Goal: Check status

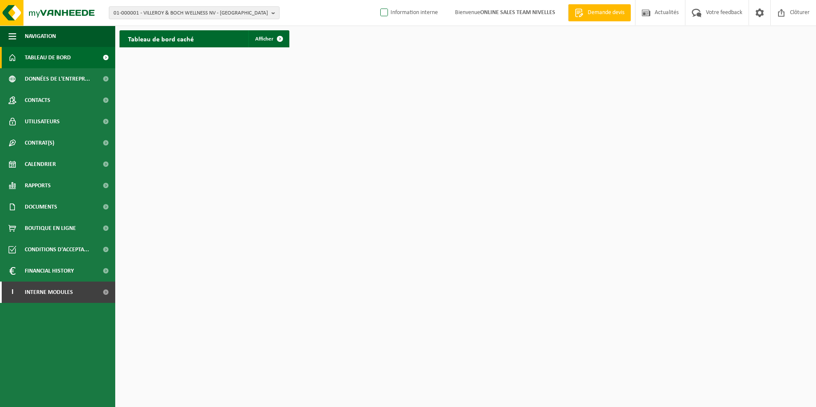
click at [379, 13] on label "Information interne" at bounding box center [408, 12] width 59 height 13
click at [378, 0] on input "Information interne" at bounding box center [377, 0] width 0 height 0
checkbox input "true"
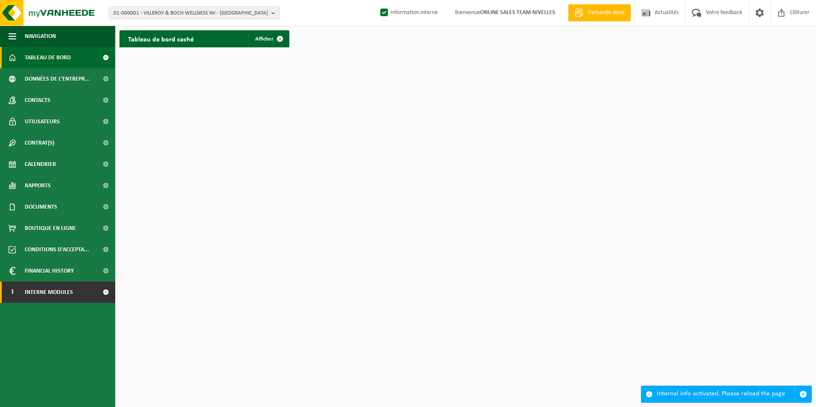
click at [70, 293] on span "Interne modules" at bounding box center [49, 292] width 48 height 21
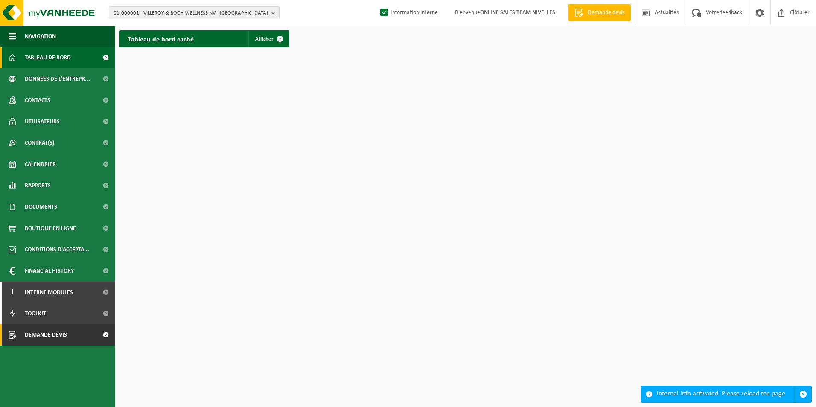
click at [66, 330] on span "Demande devis" at bounding box center [46, 335] width 42 height 21
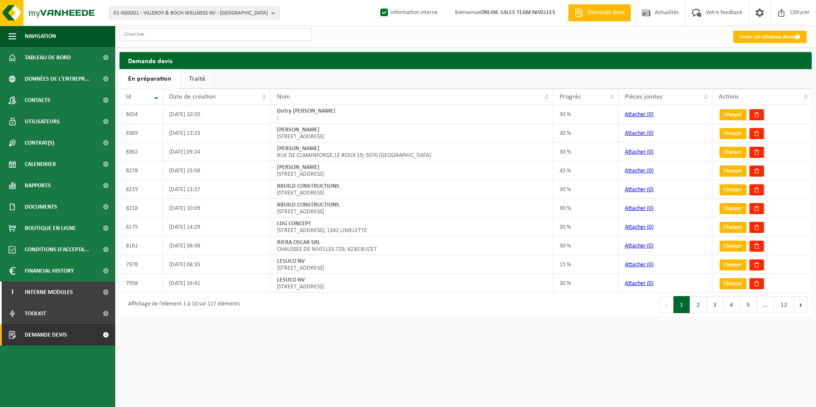
click at [187, 77] on link "Traité" at bounding box center [197, 79] width 33 height 20
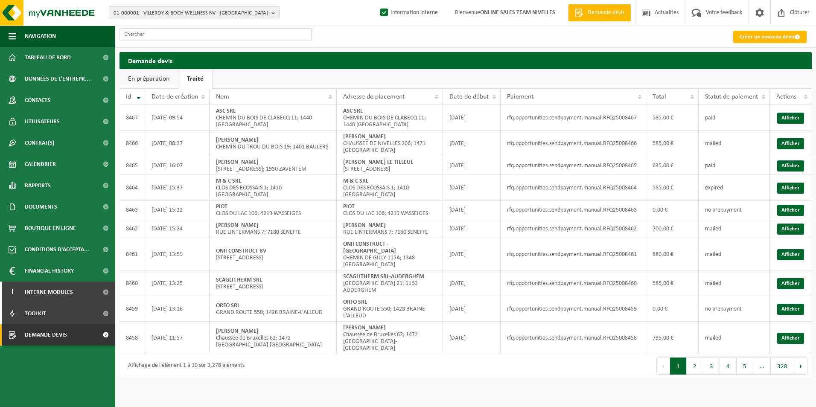
click at [514, 401] on html "01-000001 - VILLEROY & BOCH WELLNESS NV - ROESELARE 01-000001 - VILLEROY & BOCH…" at bounding box center [408, 203] width 816 height 407
click at [793, 235] on link "Afficher" at bounding box center [791, 229] width 27 height 11
click at [785, 194] on link "Afficher" at bounding box center [791, 188] width 27 height 11
click at [796, 170] on link "Afficher" at bounding box center [791, 166] width 27 height 11
click at [797, 148] on link "Afficher" at bounding box center [791, 143] width 27 height 11
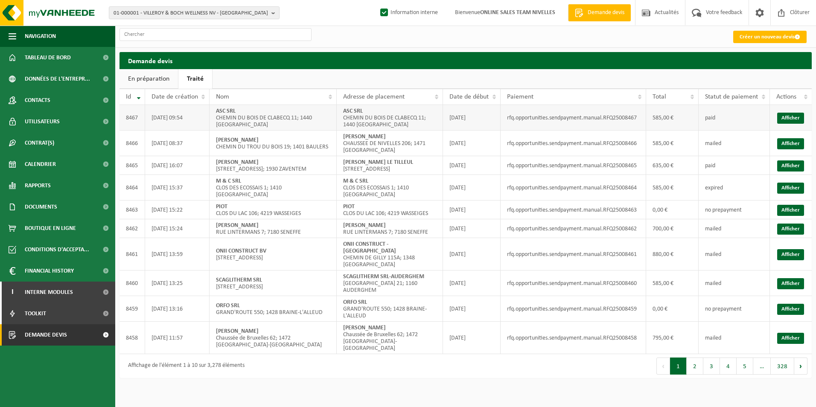
click at [795, 113] on td "Afficher" at bounding box center [791, 118] width 42 height 26
click at [790, 116] on link "Afficher" at bounding box center [791, 118] width 27 height 11
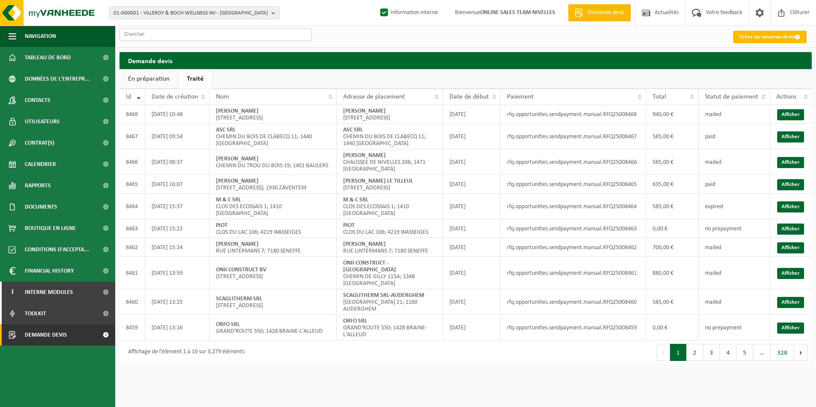
click at [236, 37] on input "text" at bounding box center [216, 34] width 192 height 13
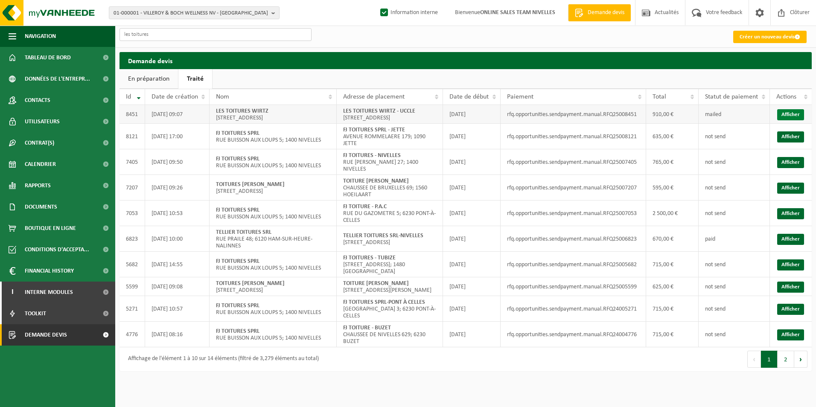
type input "les toitures"
click at [787, 117] on link "Afficher" at bounding box center [791, 114] width 27 height 11
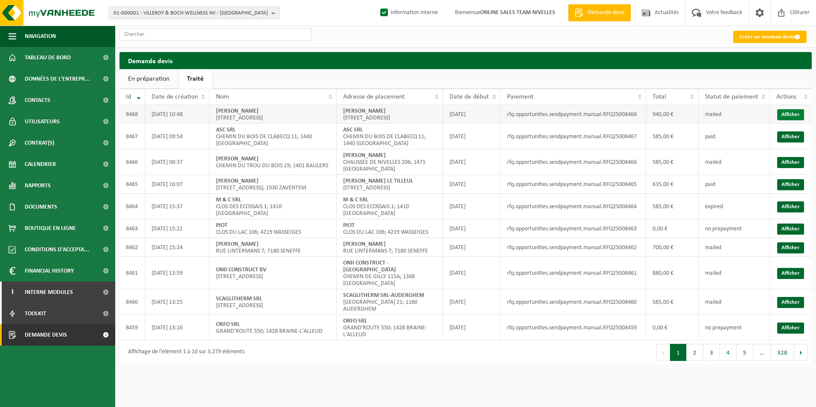
click at [791, 118] on link "Afficher" at bounding box center [791, 114] width 27 height 11
click at [797, 119] on link "Afficher" at bounding box center [791, 114] width 27 height 11
click at [794, 120] on link "Afficher" at bounding box center [791, 114] width 27 height 11
